Goal: Information Seeking & Learning: Understand process/instructions

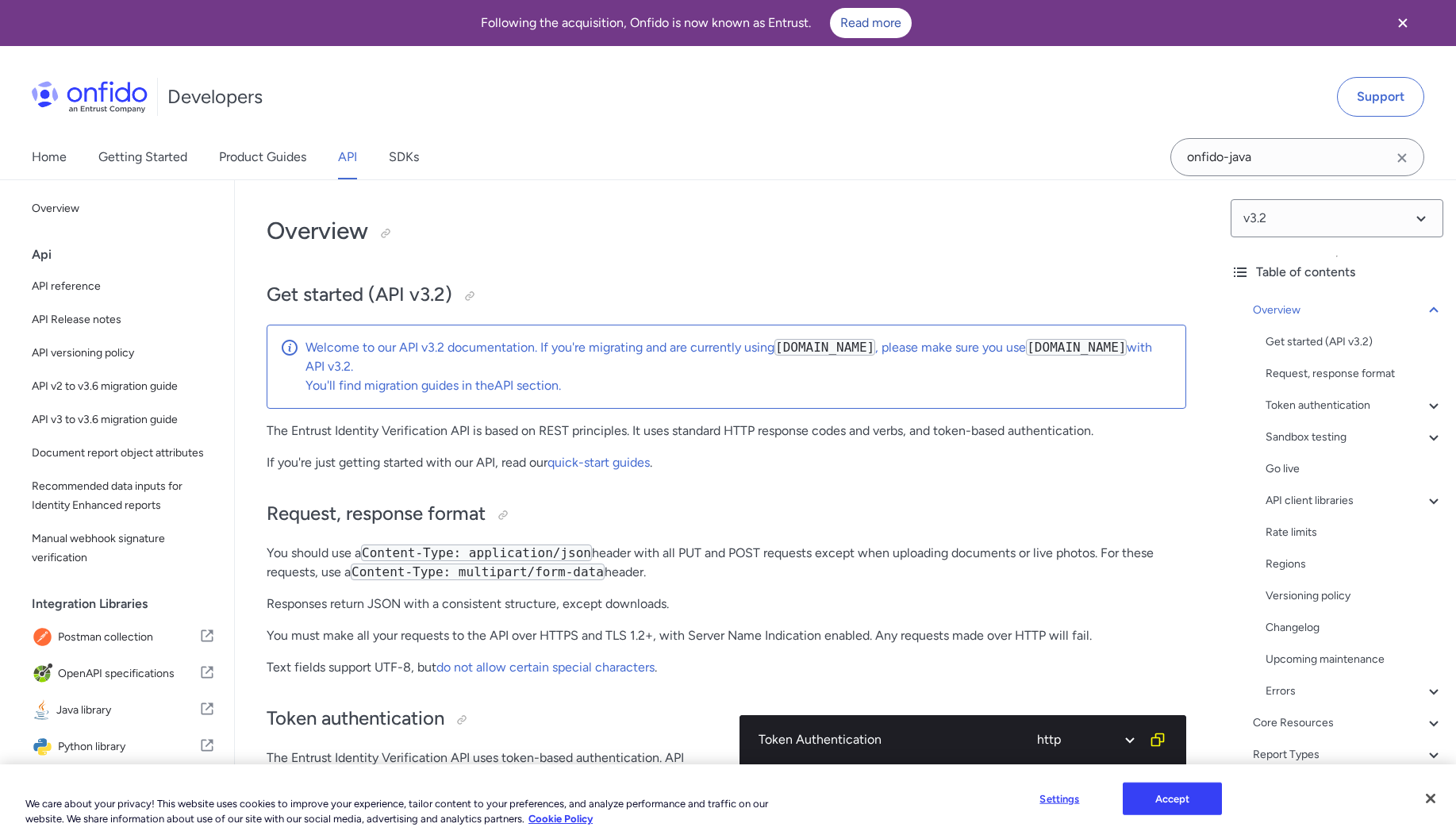
scroll to position [11045, 0]
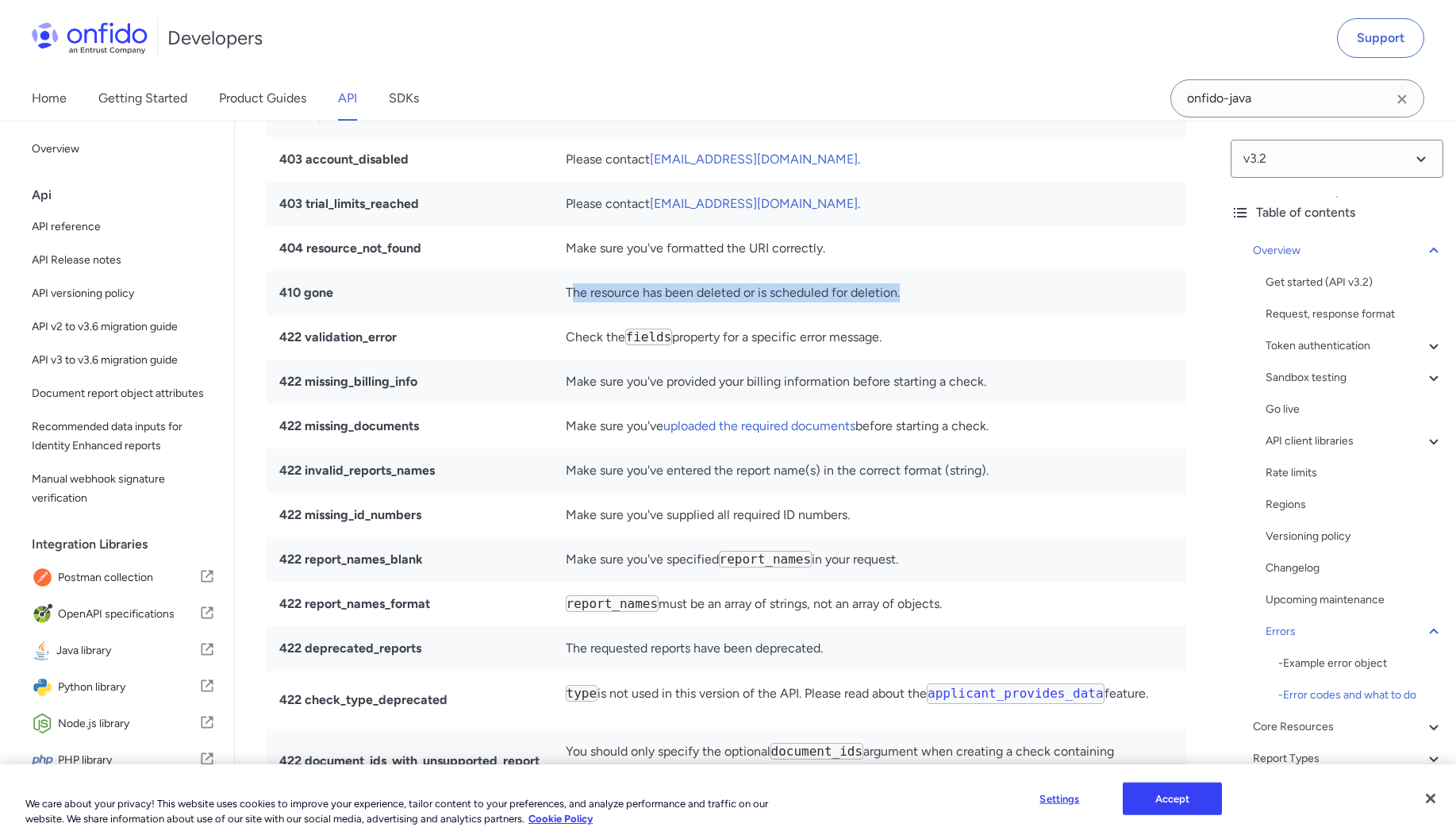
drag, startPoint x: 577, startPoint y: 410, endPoint x: 937, endPoint y: 413, distance: 360.0
click at [937, 315] on td "The resource has been deleted or is scheduled for deletion." at bounding box center [870, 292] width 634 height 45
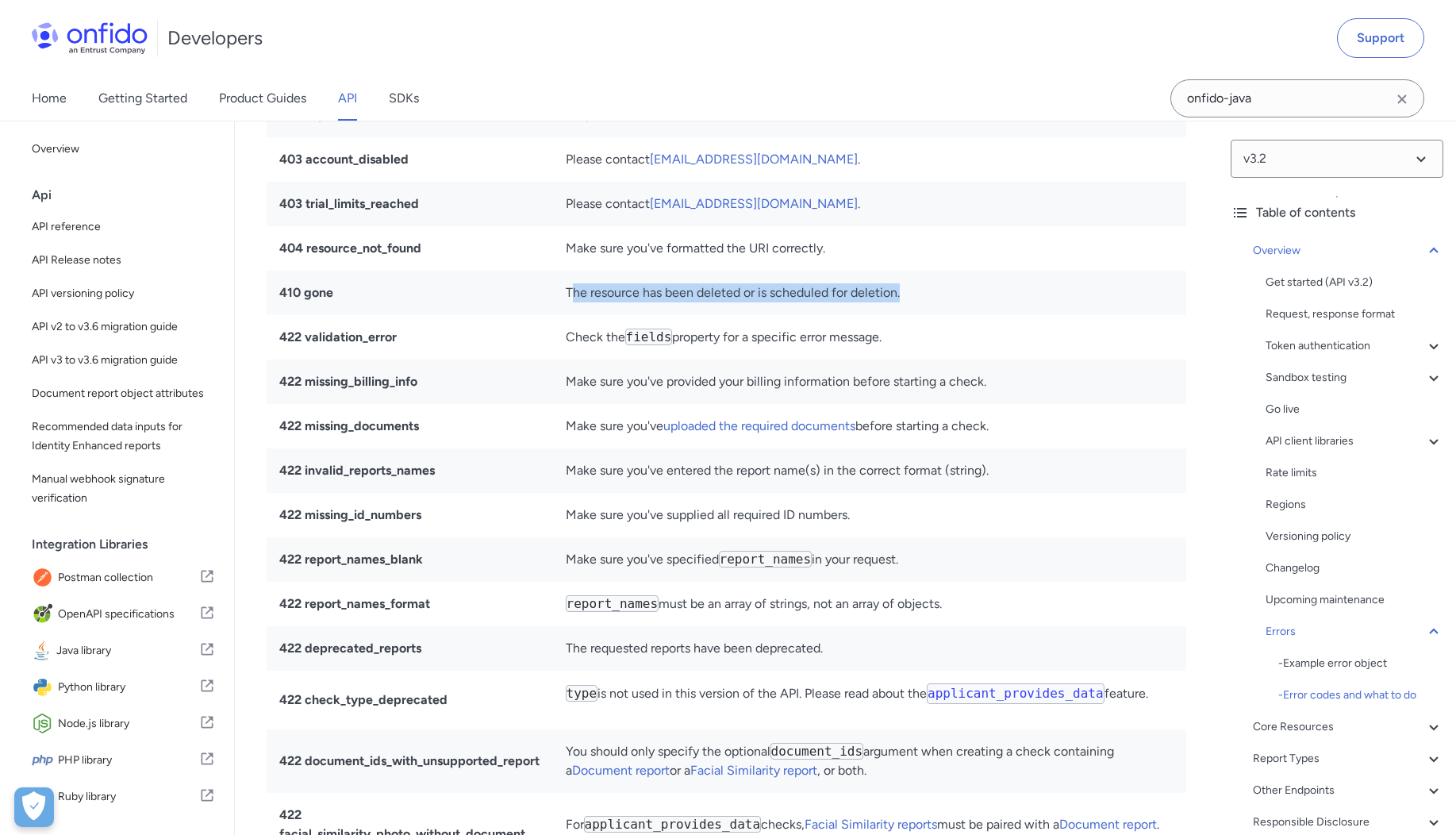
click at [935, 315] on td "The resource has been deleted or is scheduled for deletion." at bounding box center [870, 292] width 634 height 45
drag, startPoint x: 920, startPoint y: 419, endPoint x: 568, endPoint y: 419, distance: 352.0
click at [568, 315] on td "The resource has been deleted or is scheduled for deletion." at bounding box center [870, 292] width 634 height 45
copy td "The resource has been deleted or is scheduled for deletion."
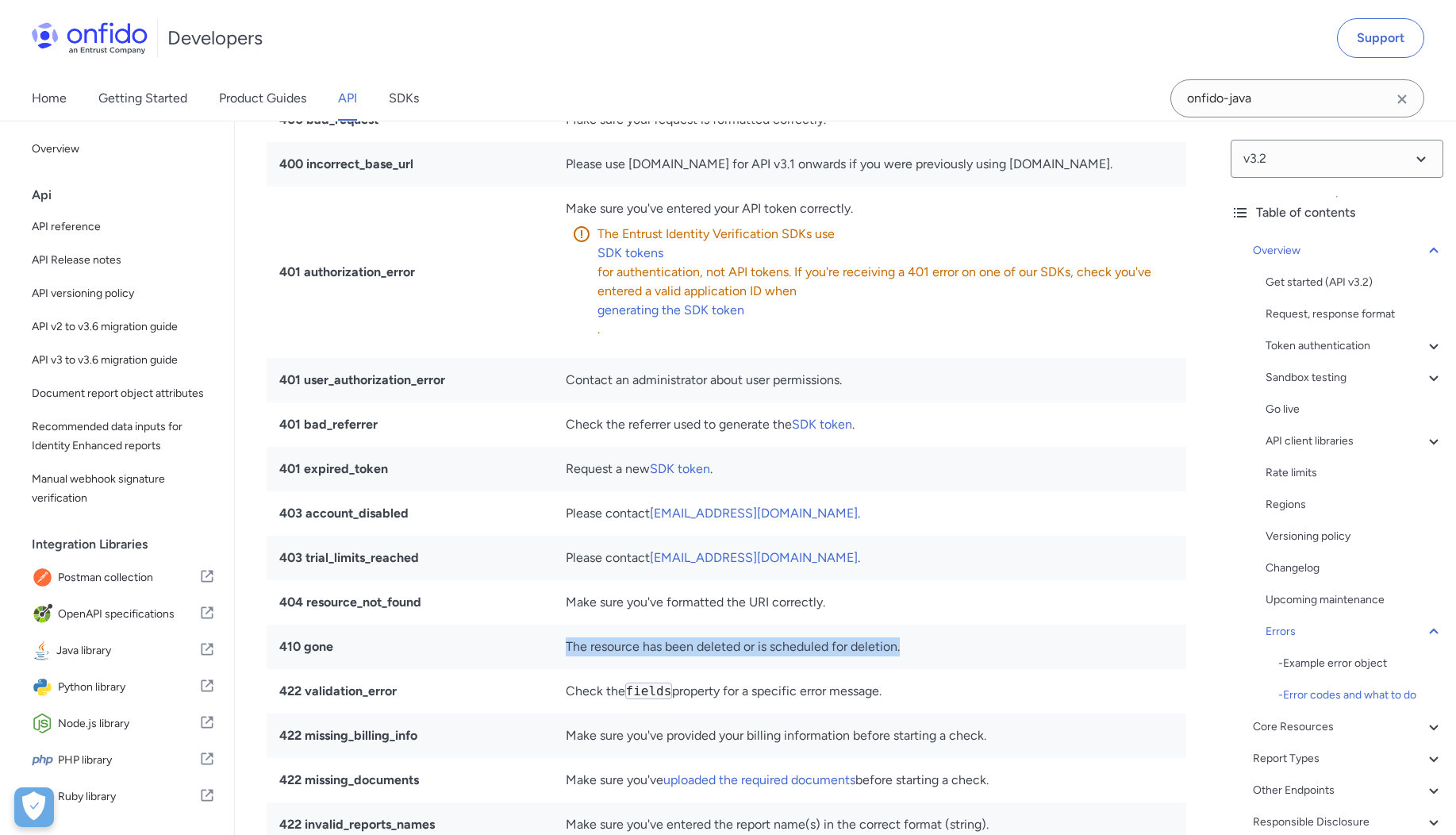
scroll to position [10854, 0]
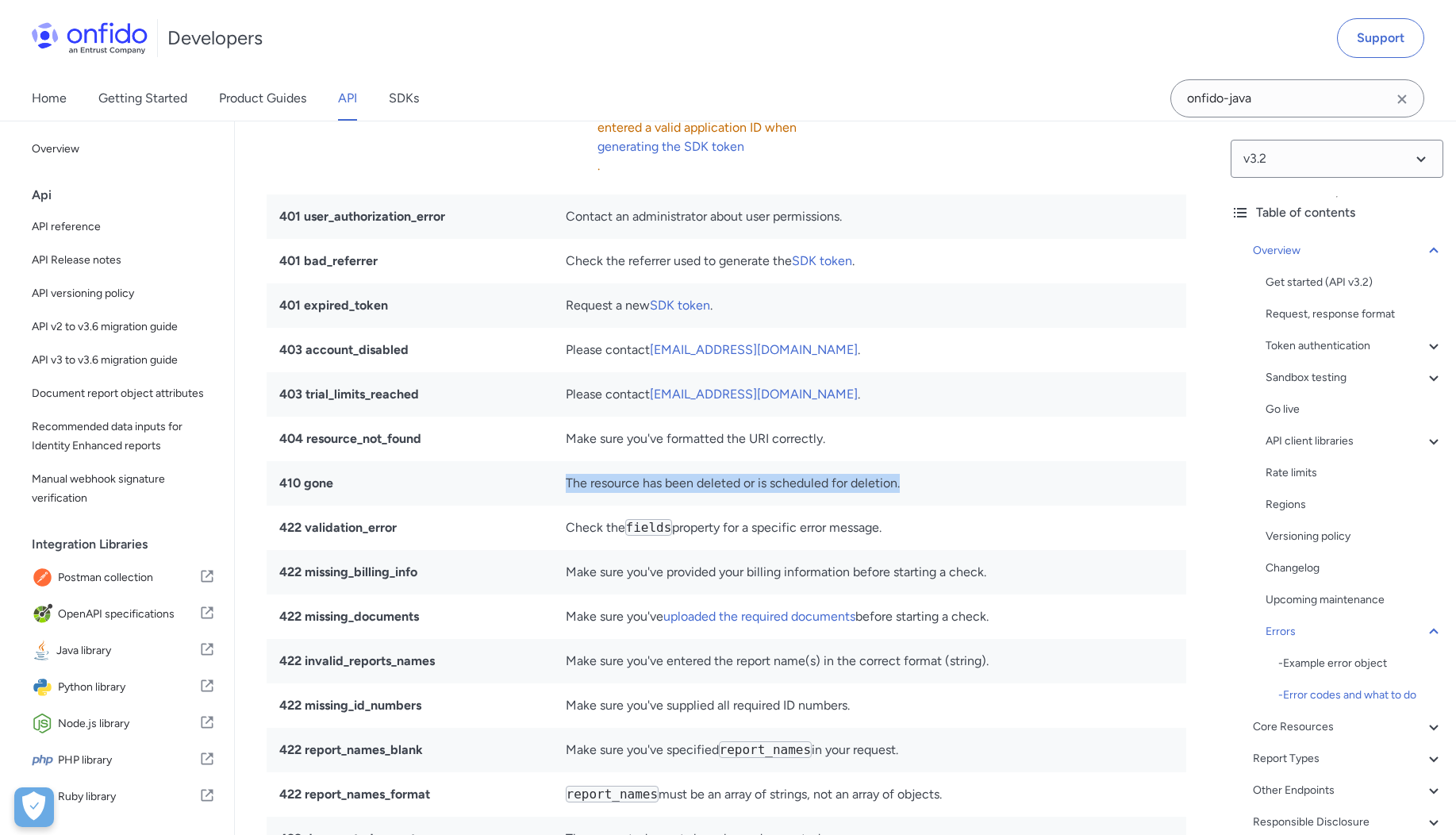
click at [749, 505] on td "The resource has been deleted or is scheduled for deletion." at bounding box center [870, 483] width 634 height 45
click at [608, 505] on td "The resource has been deleted or is scheduled for deletion." at bounding box center [870, 483] width 634 height 45
click at [722, 505] on td "The resource has been deleted or is scheduled for deletion." at bounding box center [870, 483] width 634 height 45
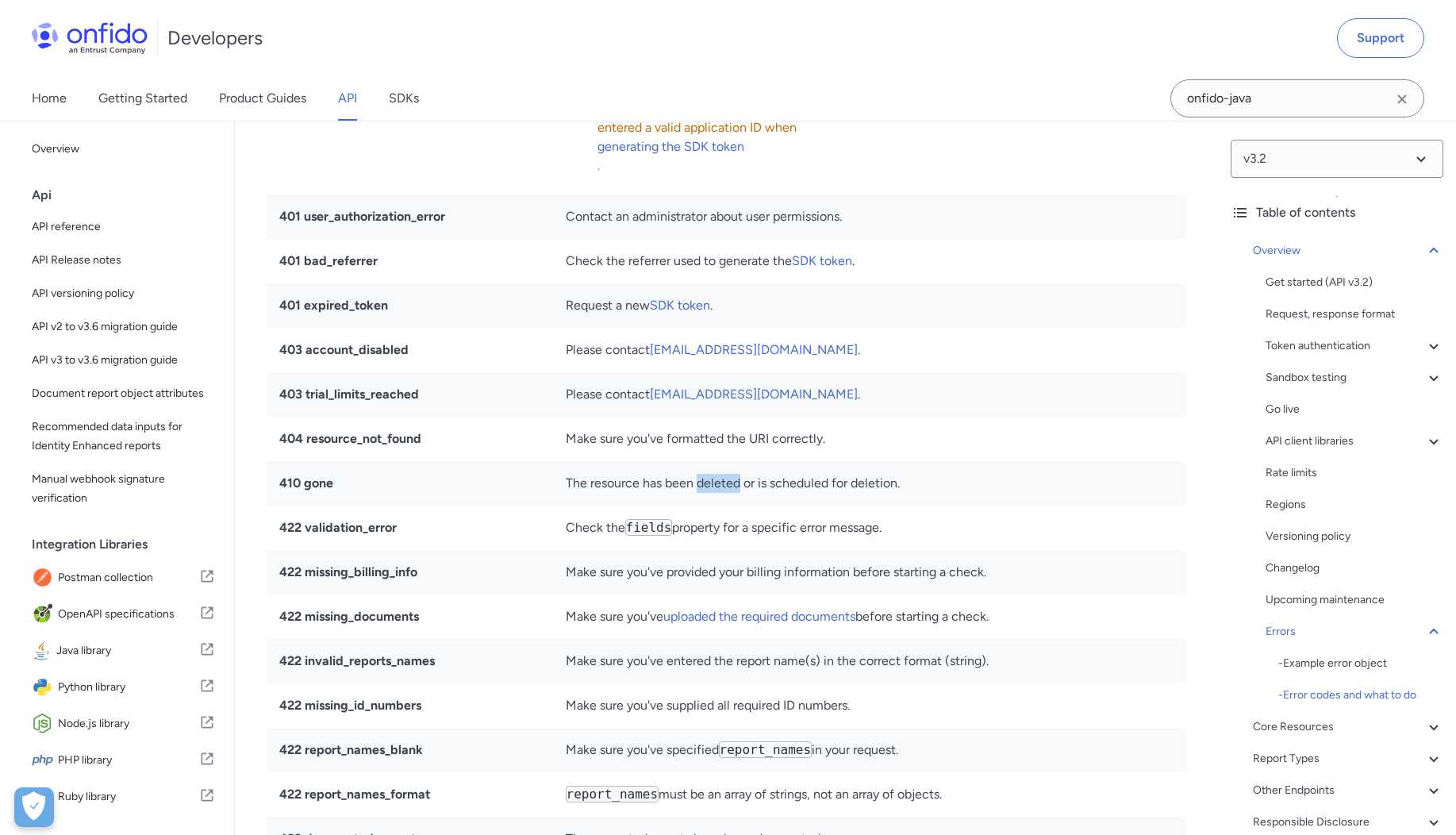
copy td "deleted"
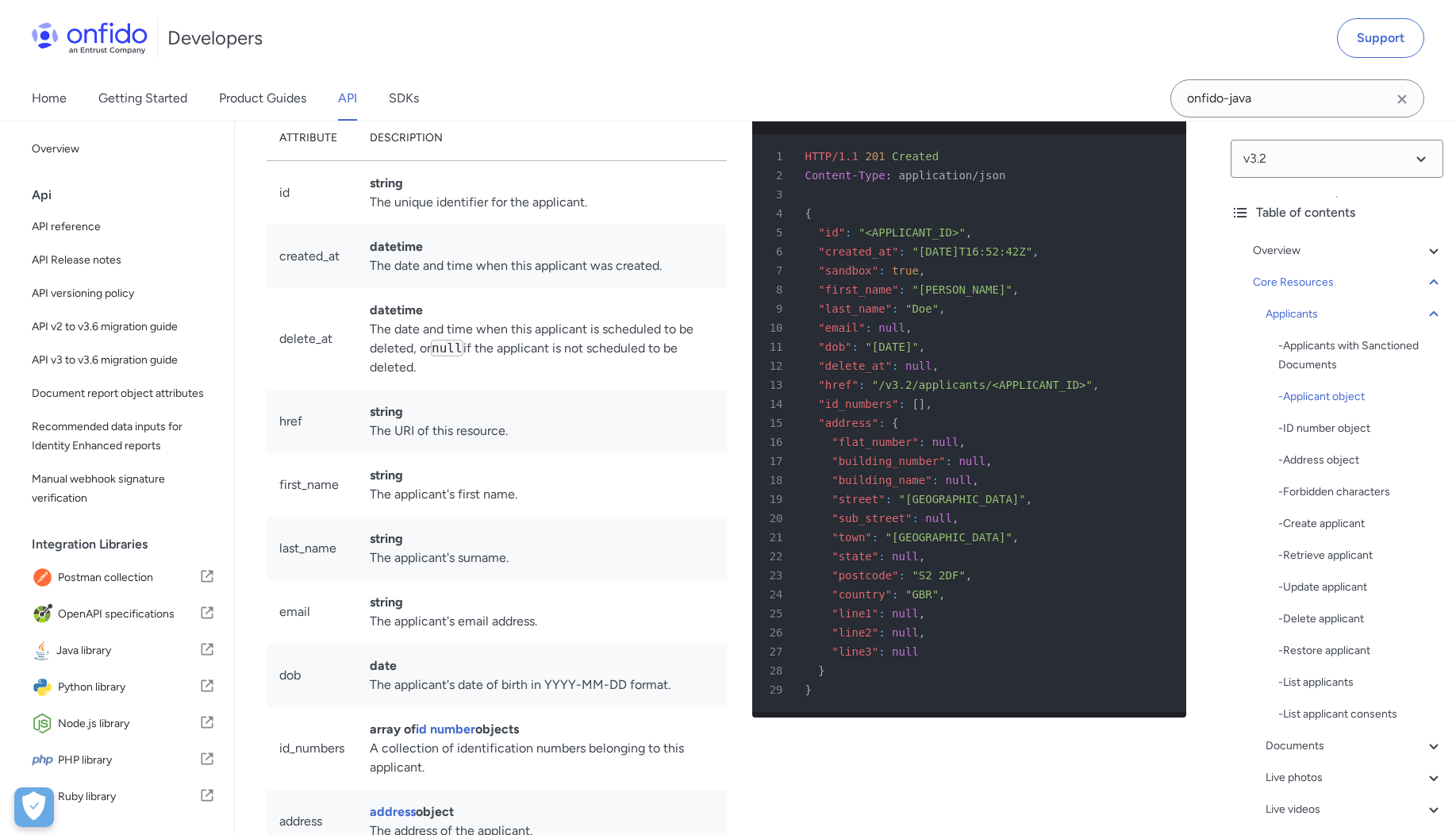
scroll to position [12451, 0]
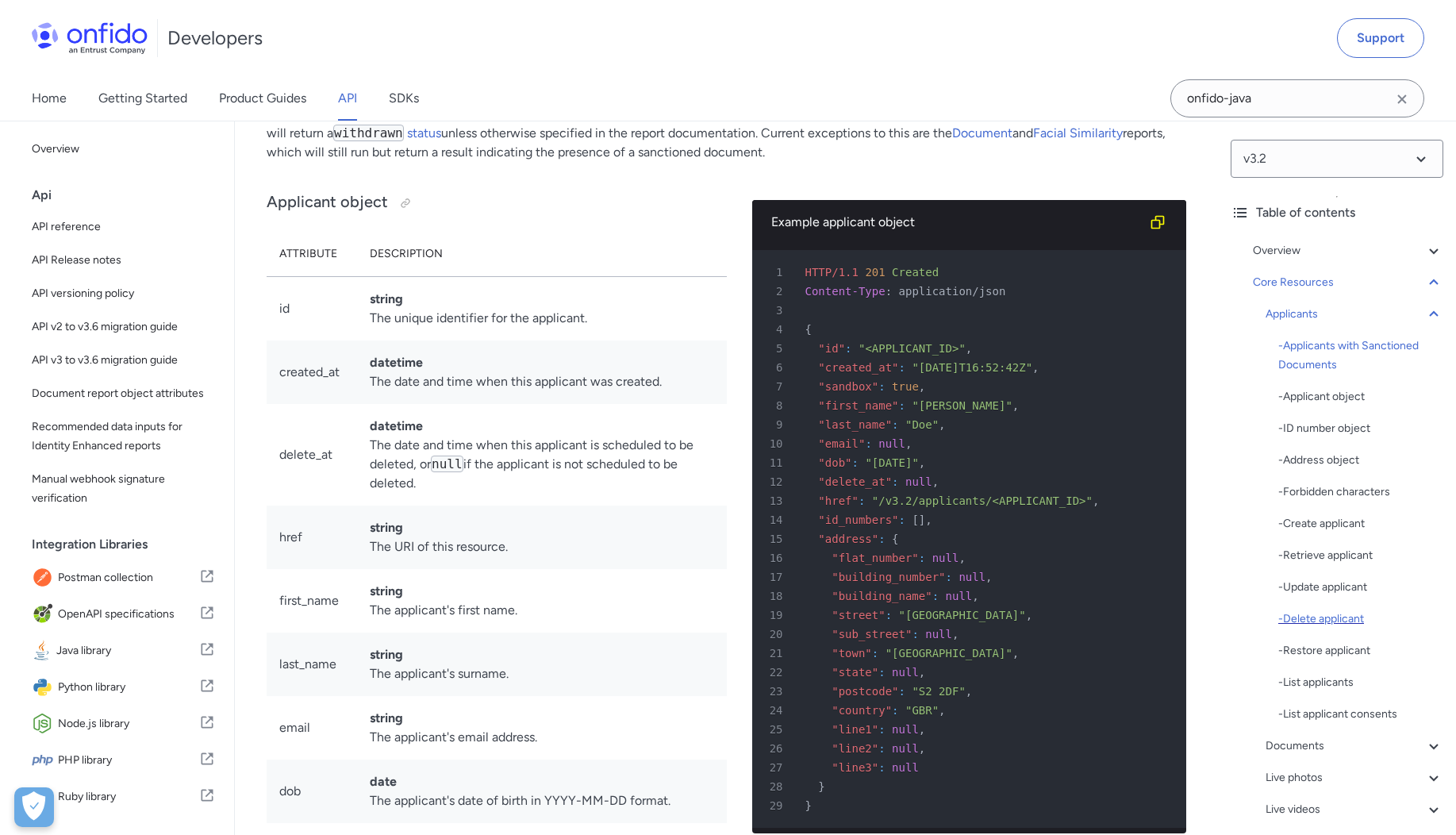
click at [1327, 626] on div "- Delete applicant" at bounding box center [1360, 619] width 165 height 19
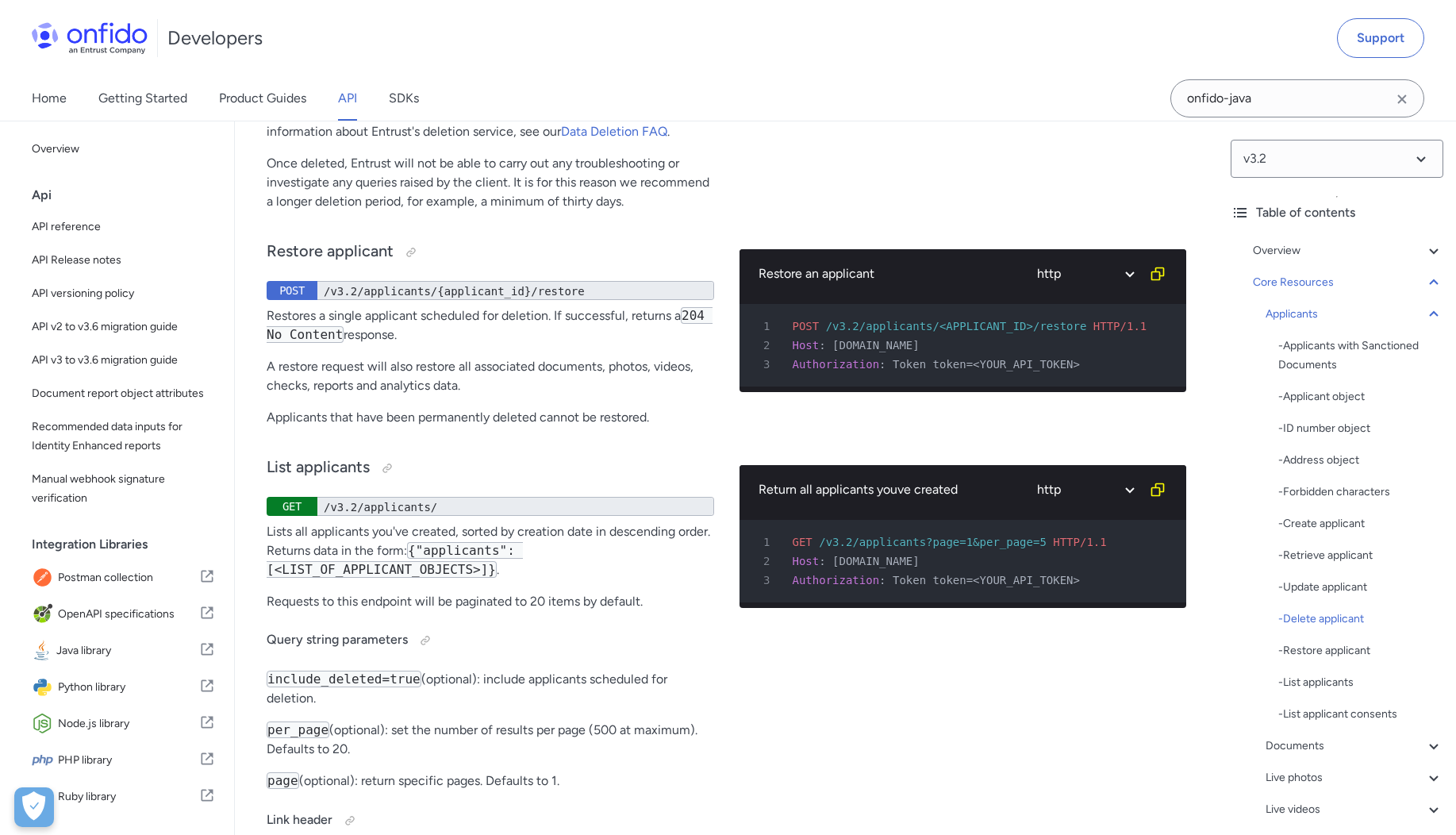
scroll to position [16736, 0]
